Goal: Task Accomplishment & Management: Complete application form

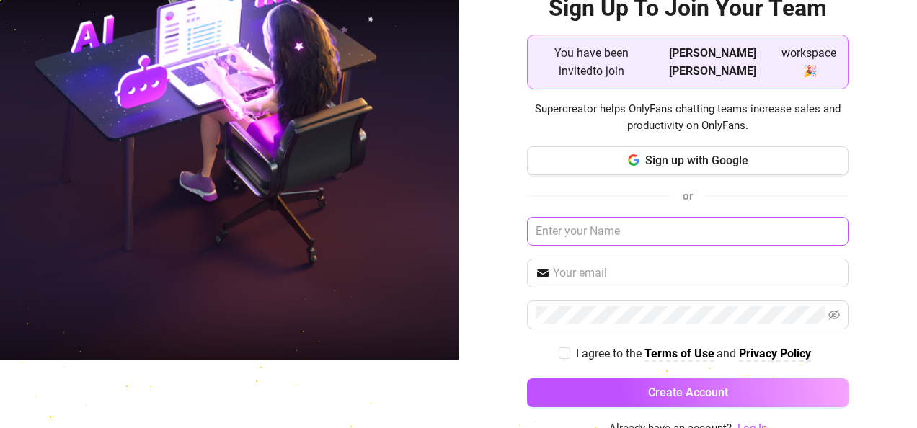
scroll to position [75, 0]
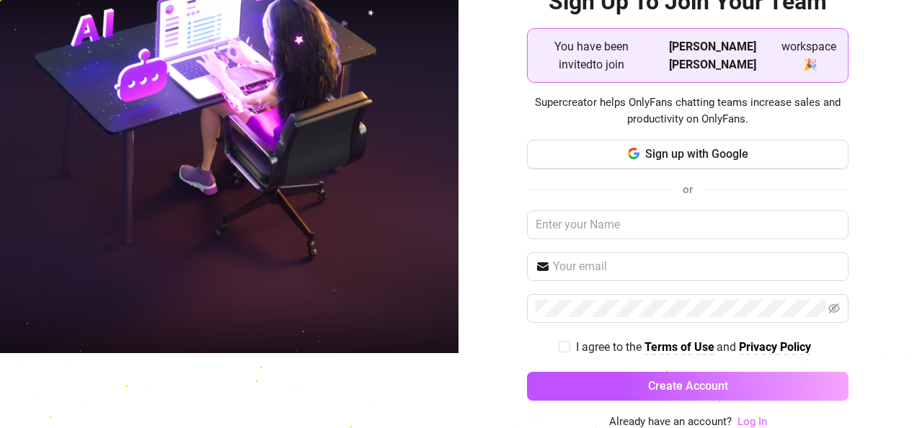
click at [738, 417] on link "Log In" at bounding box center [753, 421] width 30 height 13
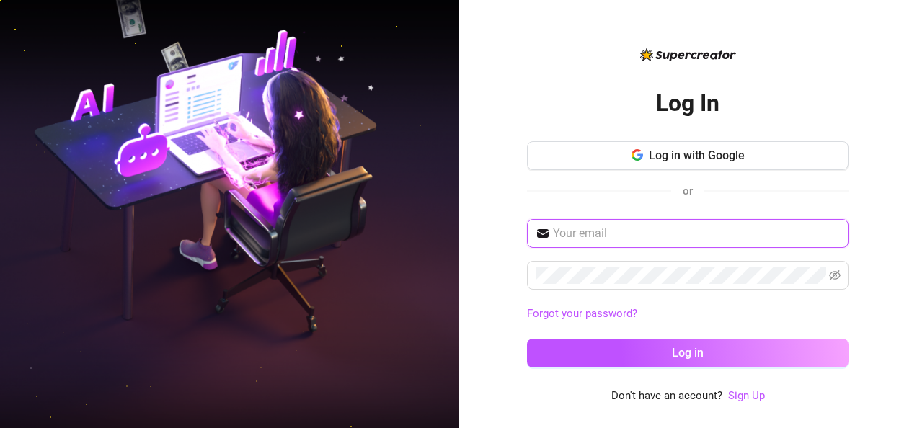
click at [607, 236] on input "text" at bounding box center [696, 233] width 287 height 17
type input "[EMAIL_ADDRESS][DOMAIN_NAME]"
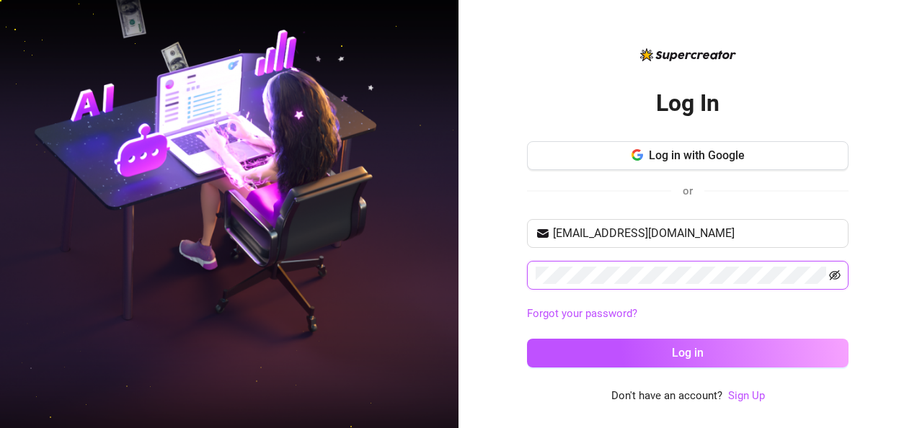
click at [836, 270] on icon "eye-invisible" at bounding box center [835, 276] width 12 height 12
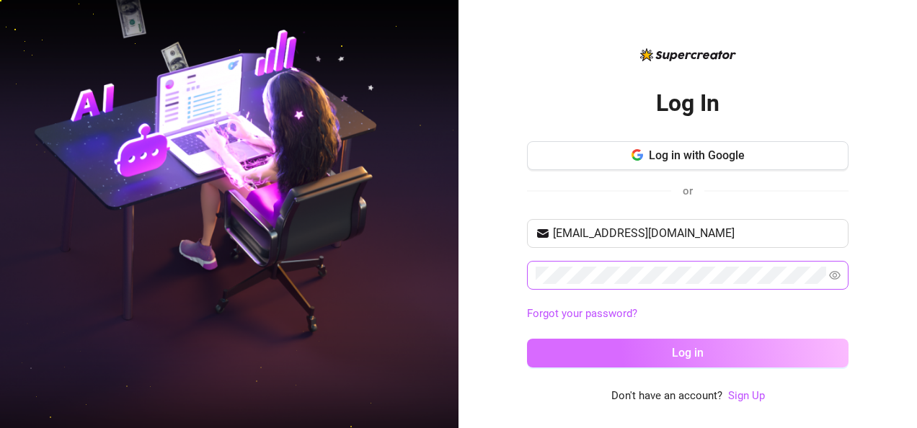
click at [699, 353] on span "Log in" at bounding box center [688, 353] width 32 height 14
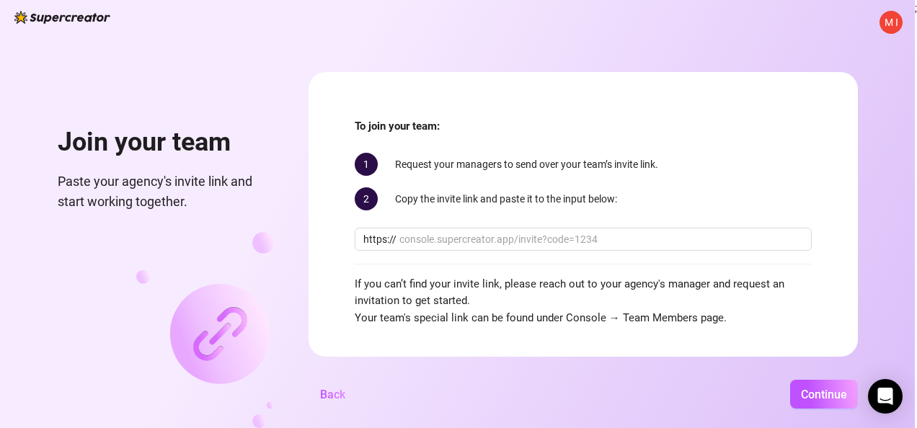
click at [809, 32] on div "M I Join your team Paste your agency's invite link and start working together. …" at bounding box center [457, 214] width 915 height 428
click at [843, 20] on div "M I Join your team Paste your agency's invite link and start working together. …" at bounding box center [457, 214] width 915 height 428
paste input "[URL][DOMAIN_NAME][PERSON_NAME]"
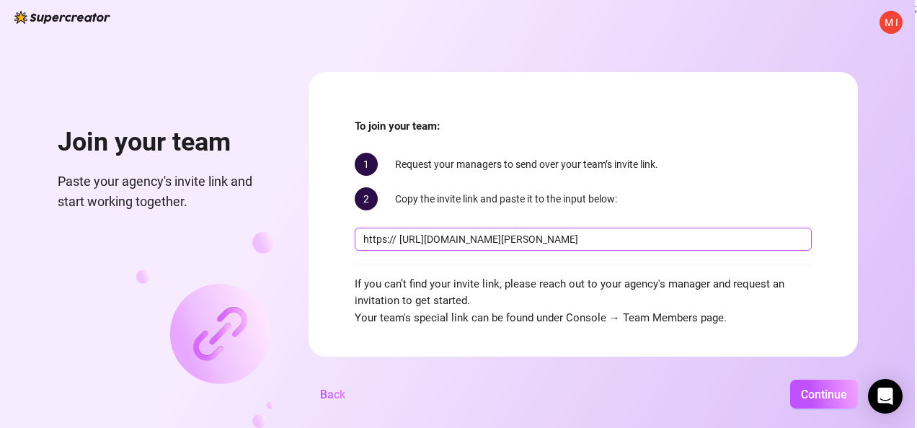
click at [433, 242] on input "[URL][DOMAIN_NAME][PERSON_NAME]" at bounding box center [601, 239] width 404 height 16
type input "[DOMAIN_NAME][URL][PERSON_NAME]"
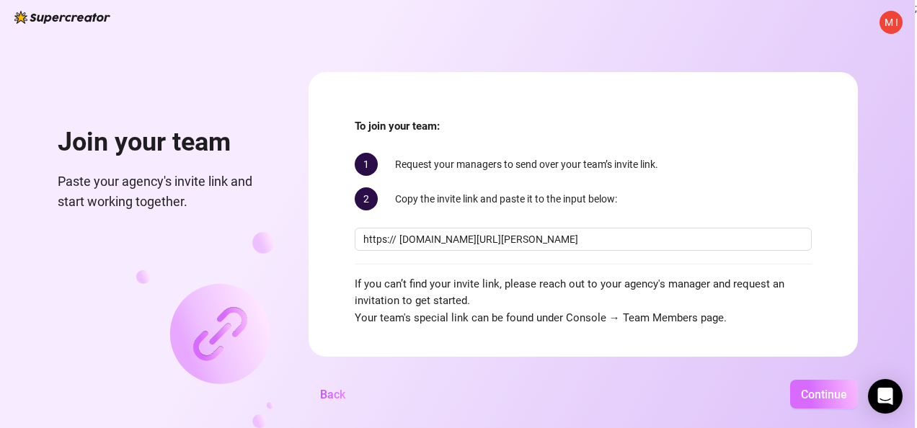
click at [814, 393] on span "Continue" at bounding box center [824, 395] width 46 height 14
